Goal: Purchase product/service

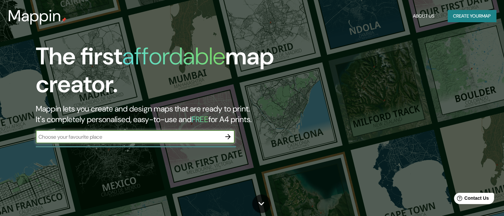
click at [172, 134] on input "text" at bounding box center [129, 137] width 186 height 8
type input "[GEOGRAPHIC_DATA]"
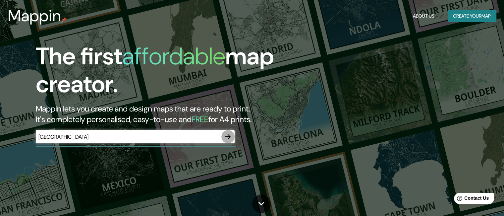
click at [230, 135] on icon "button" at bounding box center [228, 137] width 8 height 8
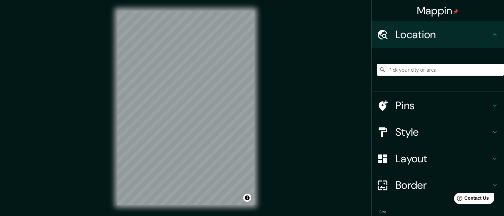
click at [259, 128] on div "© Mapbox © OpenStreetMap Improve this map" at bounding box center [186, 108] width 159 height 216
click at [405, 71] on input "Pick your city or area" at bounding box center [440, 70] width 127 height 12
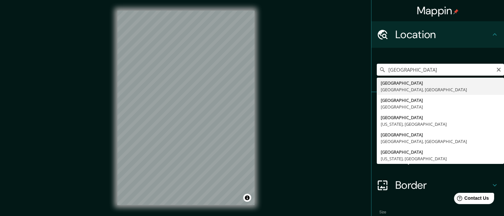
type input "[GEOGRAPHIC_DATA], [GEOGRAPHIC_DATA], [GEOGRAPHIC_DATA]"
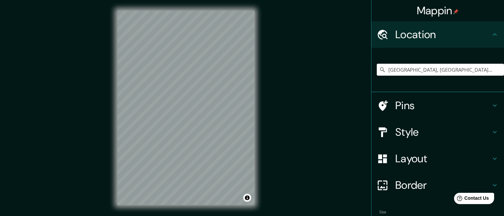
click at [111, 161] on div "© Mapbox © OpenStreetMap Improve this map" at bounding box center [186, 108] width 159 height 216
click at [255, 117] on div "© Mapbox © OpenStreetMap Improve this map" at bounding box center [186, 108] width 159 height 216
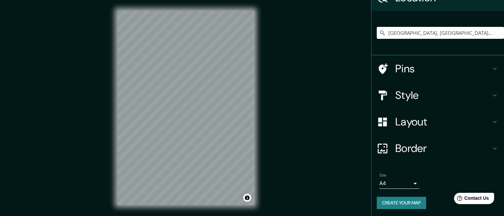
scroll to position [37, 0]
click at [402, 65] on h4 "Pins" at bounding box center [444, 68] width 96 height 13
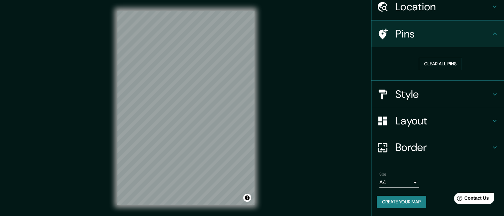
scroll to position [27, 0]
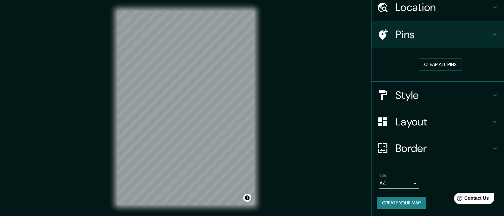
click at [491, 33] on icon at bounding box center [495, 35] width 8 height 8
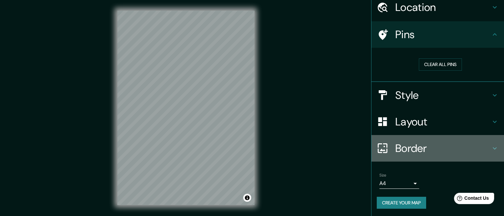
click at [432, 144] on h4 "Border" at bounding box center [444, 148] width 96 height 13
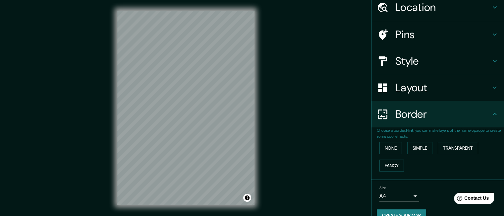
click at [349, 139] on div "Mappin Location [GEOGRAPHIC_DATA], [GEOGRAPHIC_DATA], [GEOGRAPHIC_DATA] Pins St…" at bounding box center [252, 113] width 504 height 226
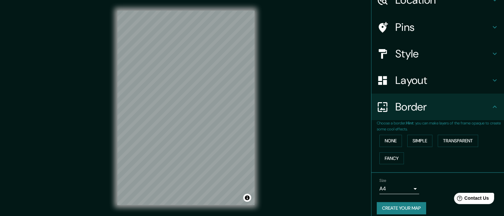
scroll to position [40, 0]
